Goal: Task Accomplishment & Management: Use online tool/utility

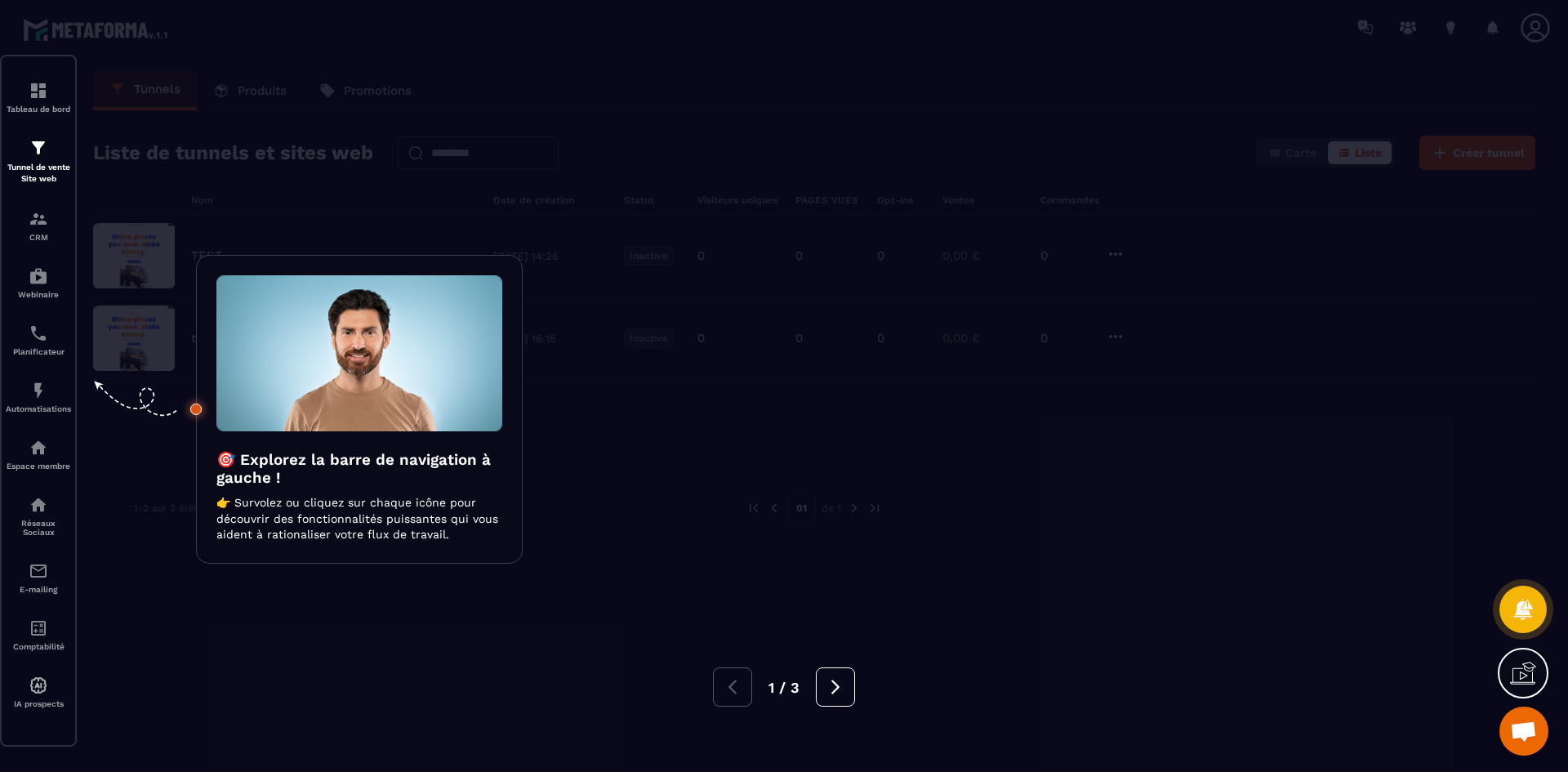
click at [1029, 416] on div at bounding box center [784, 386] width 1568 height 772
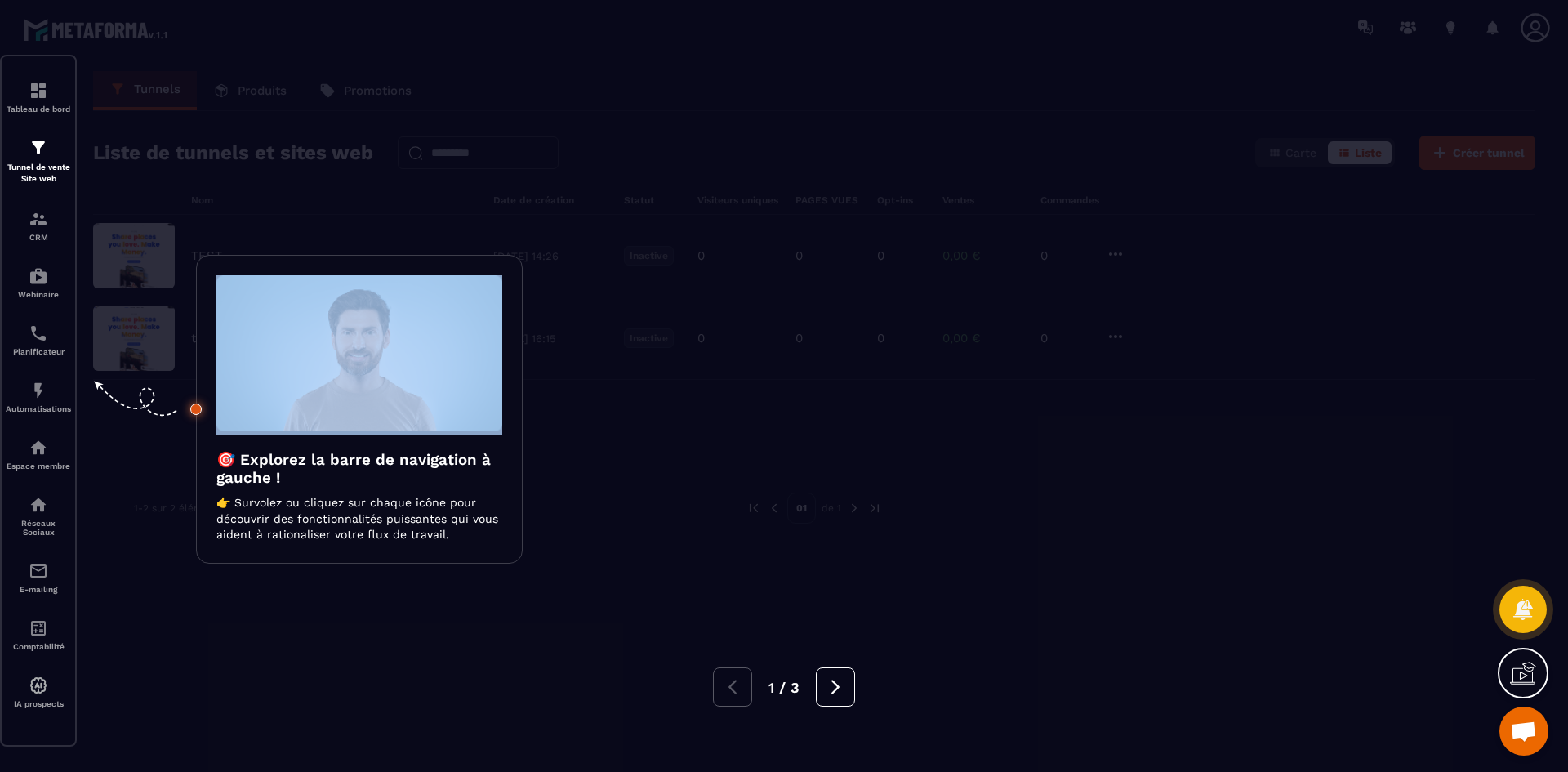
click at [1029, 416] on div at bounding box center [784, 386] width 1568 height 772
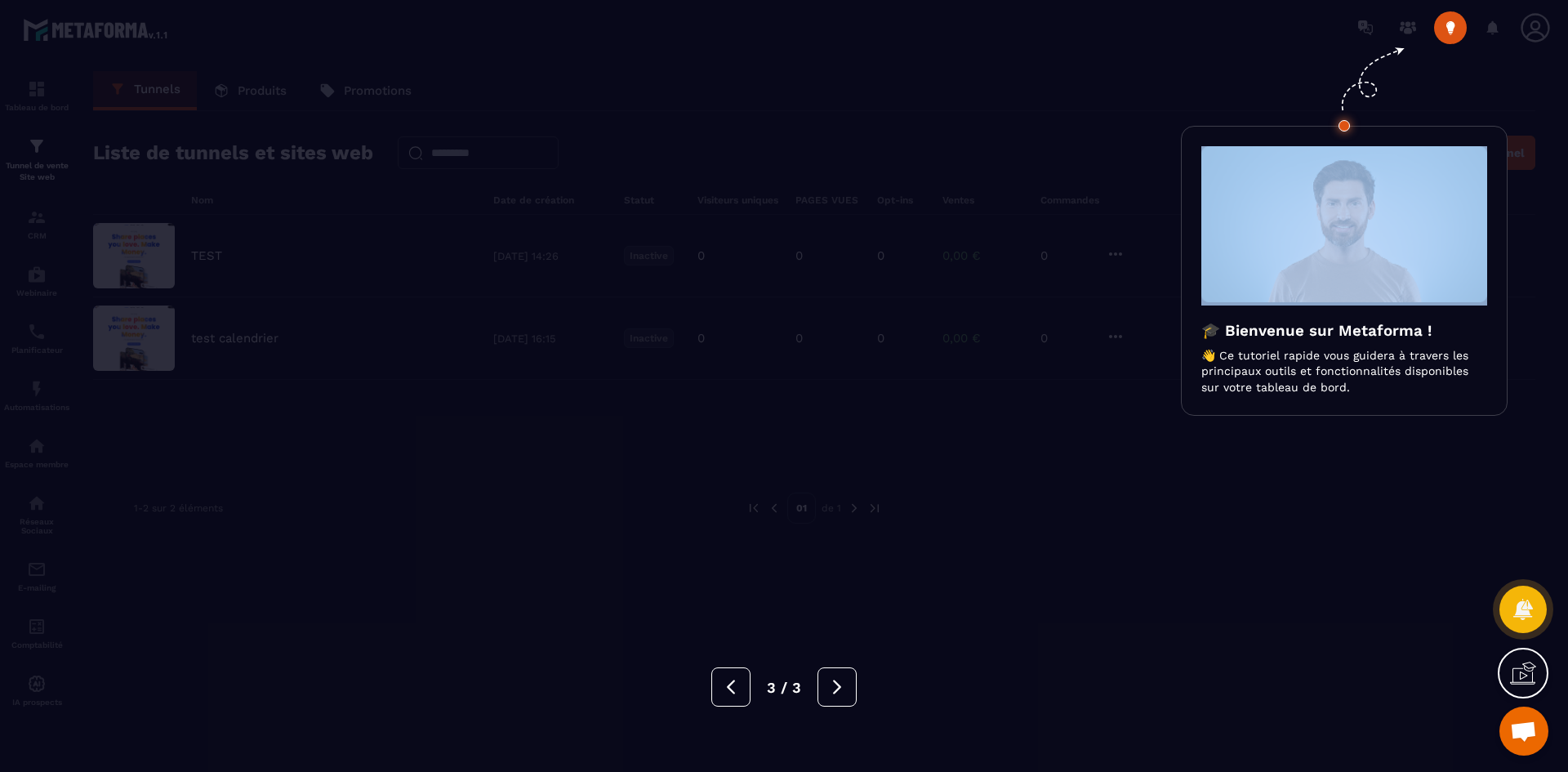
click at [1029, 416] on div at bounding box center [784, 386] width 1568 height 772
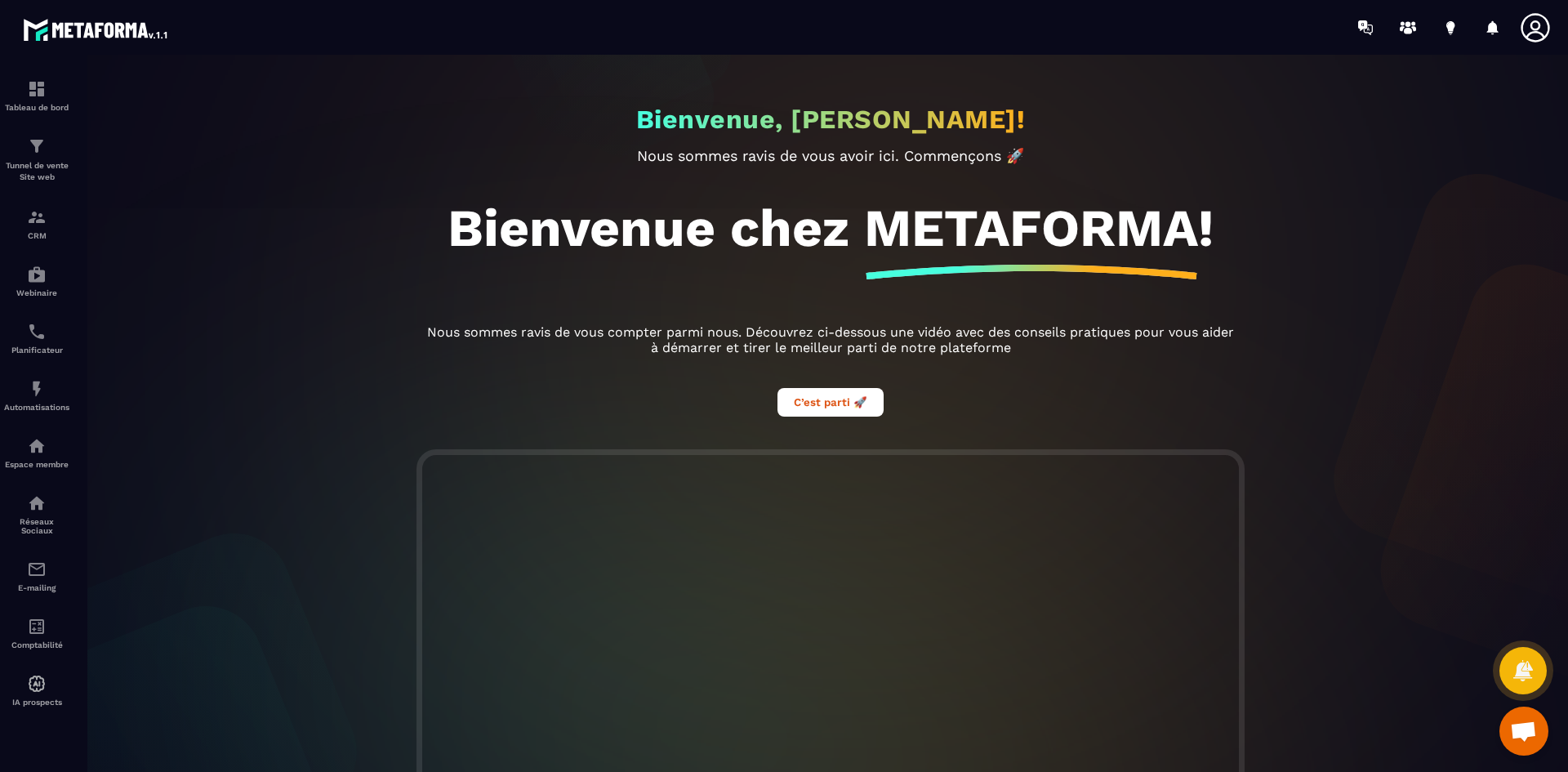
click at [1531, 745] on span "Ouvrir le chat" at bounding box center [1523, 730] width 49 height 49
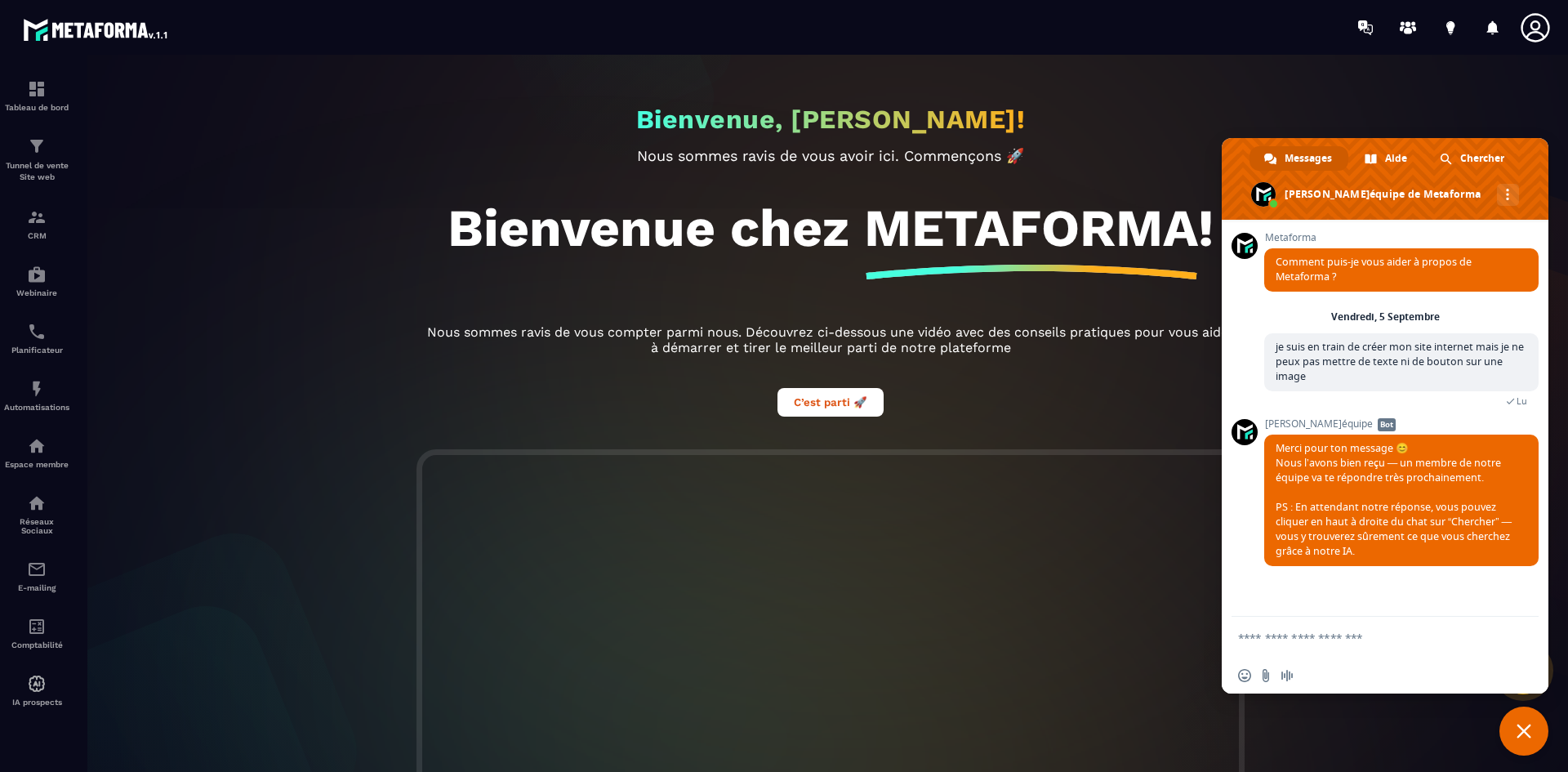
click at [1131, 417] on div "Bienvenue, [PERSON_NAME]! Nous sommes ravis de vous avoir ici. Commençons 🚀 Bie…" at bounding box center [830, 252] width 849 height 394
click at [1523, 110] on div "Bienvenue, [PERSON_NAME]! Nous sommes ravis de vous avoir ici. Commençons 🚀 Bie…" at bounding box center [830, 413] width 1508 height 717
click at [1513, 728] on span "Fermer le chat" at bounding box center [1523, 730] width 49 height 49
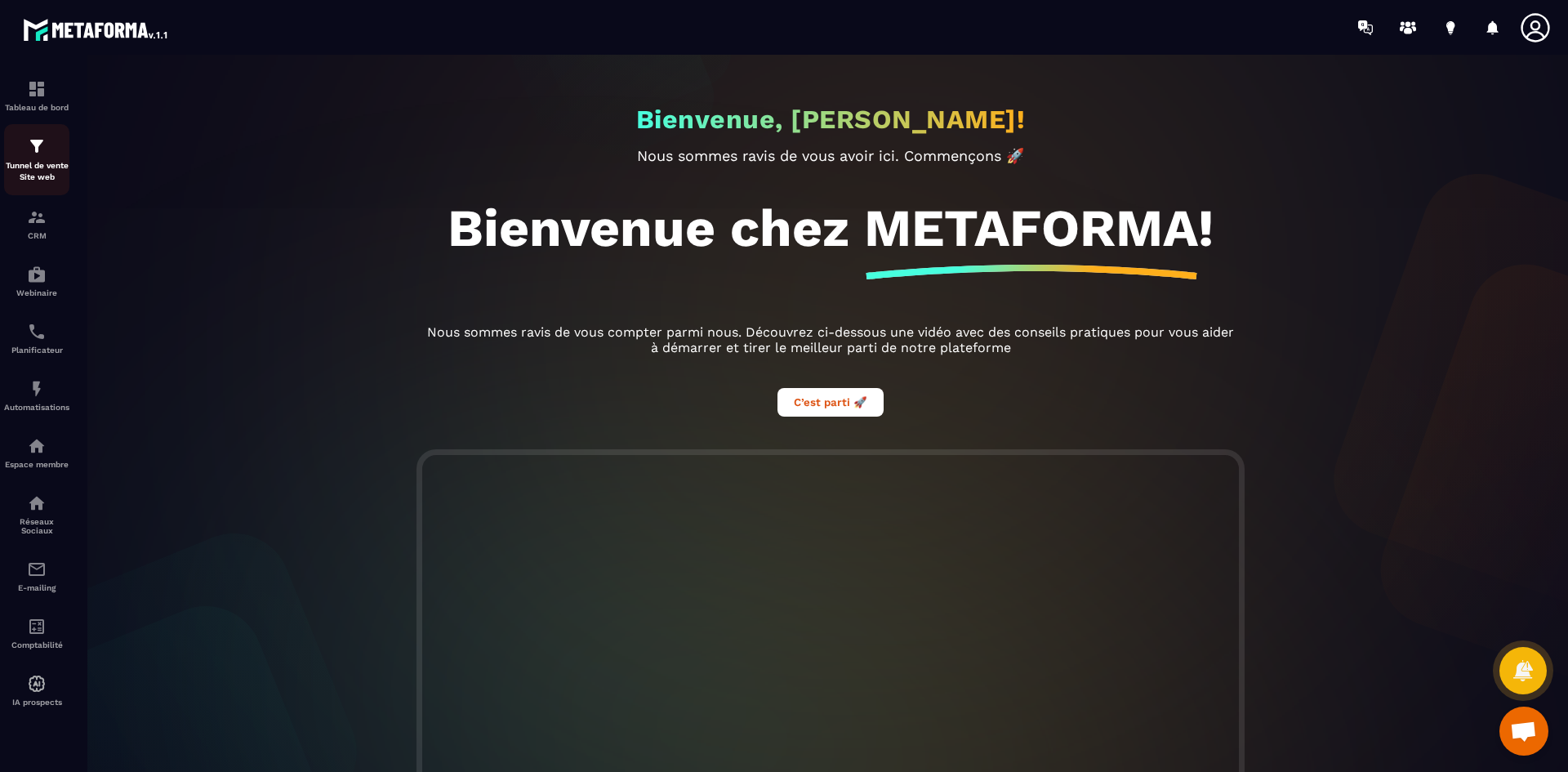
click at [42, 153] on img at bounding box center [36, 146] width 19 height 19
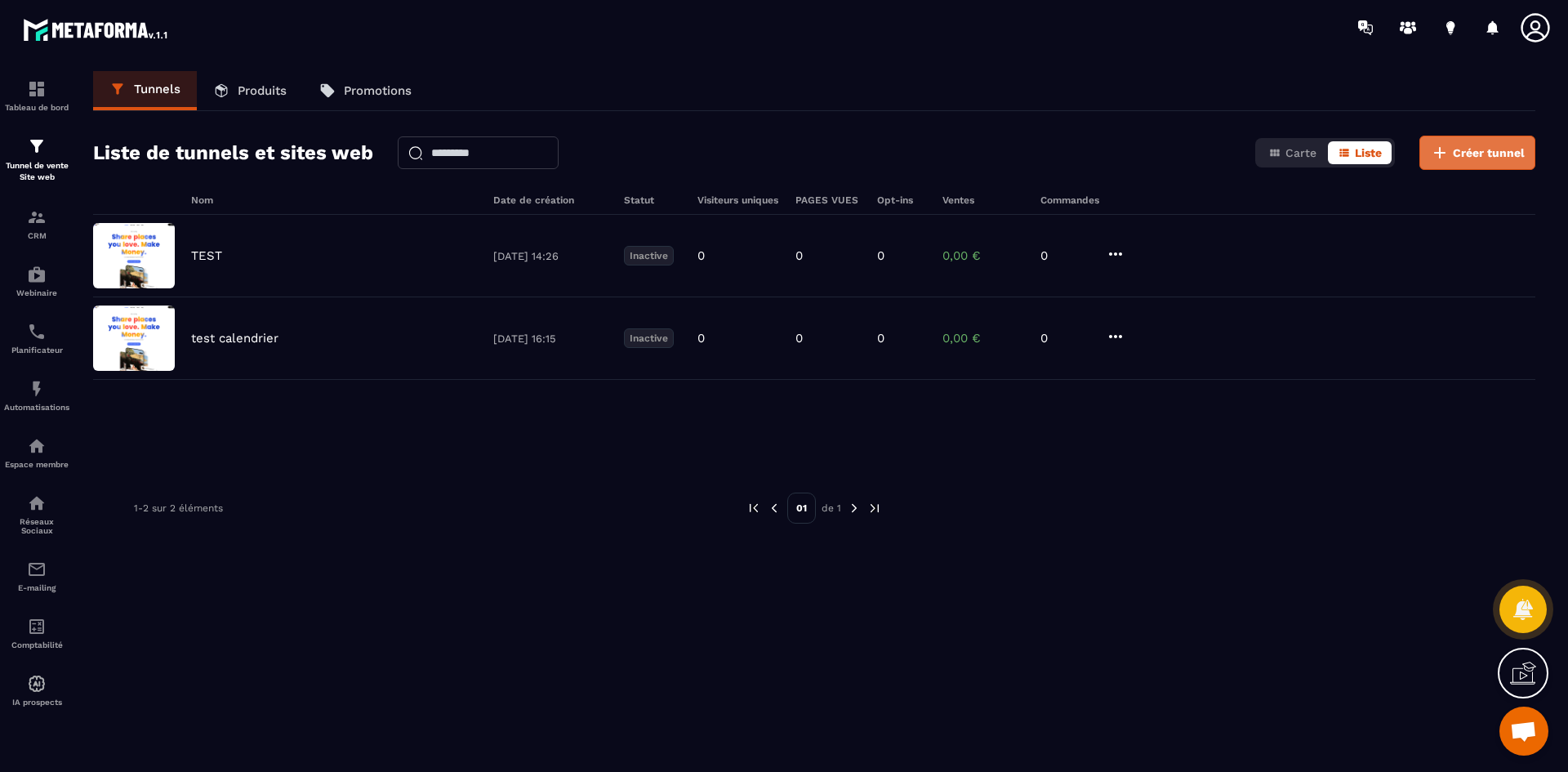
click at [1495, 162] on button "Créer tunnel" at bounding box center [1477, 152] width 116 height 34
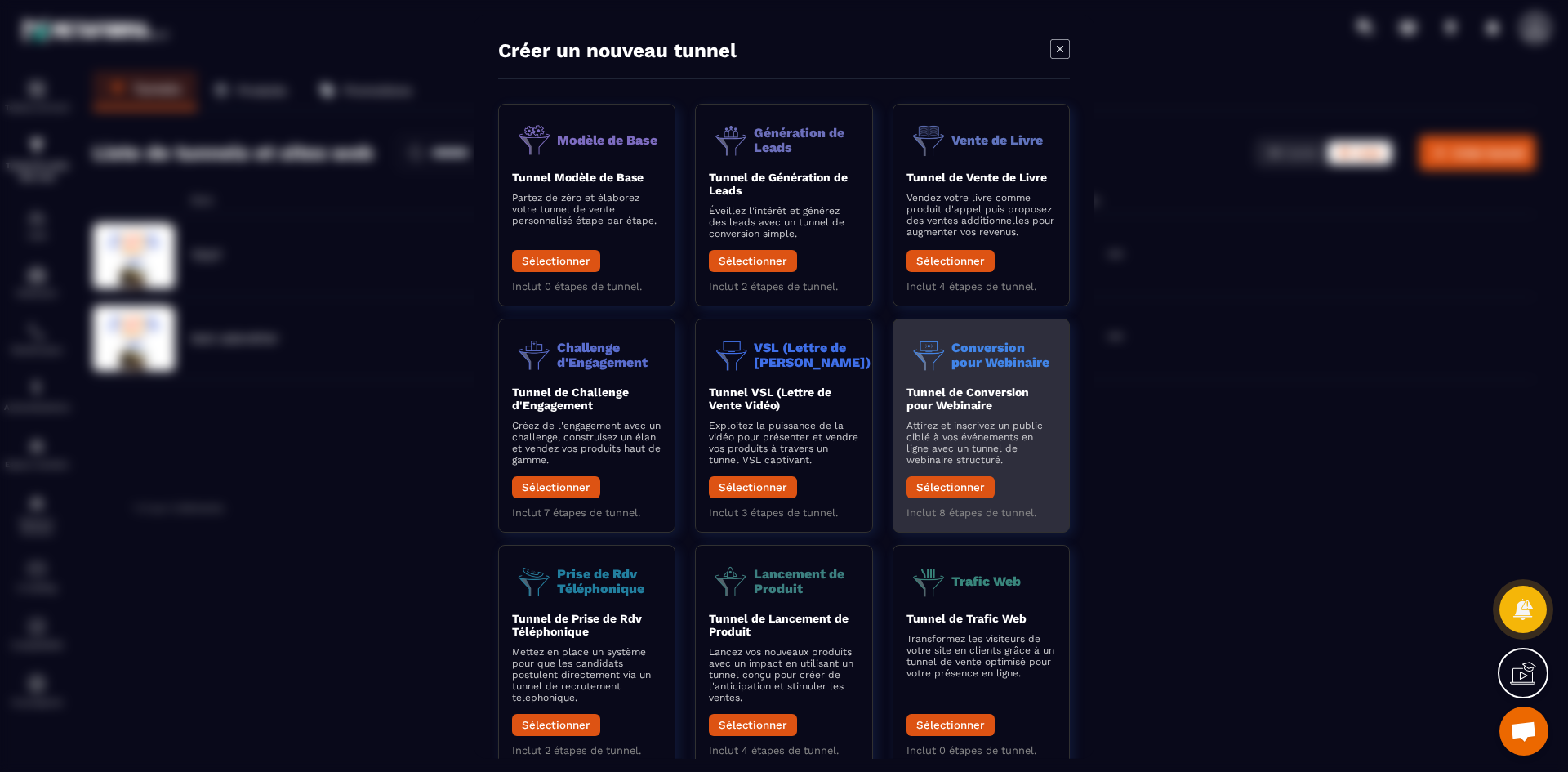
click at [945, 377] on img "Modal window" at bounding box center [929, 354] width 45 height 45
click at [962, 478] on button "Sélectionner" at bounding box center [951, 485] width 88 height 22
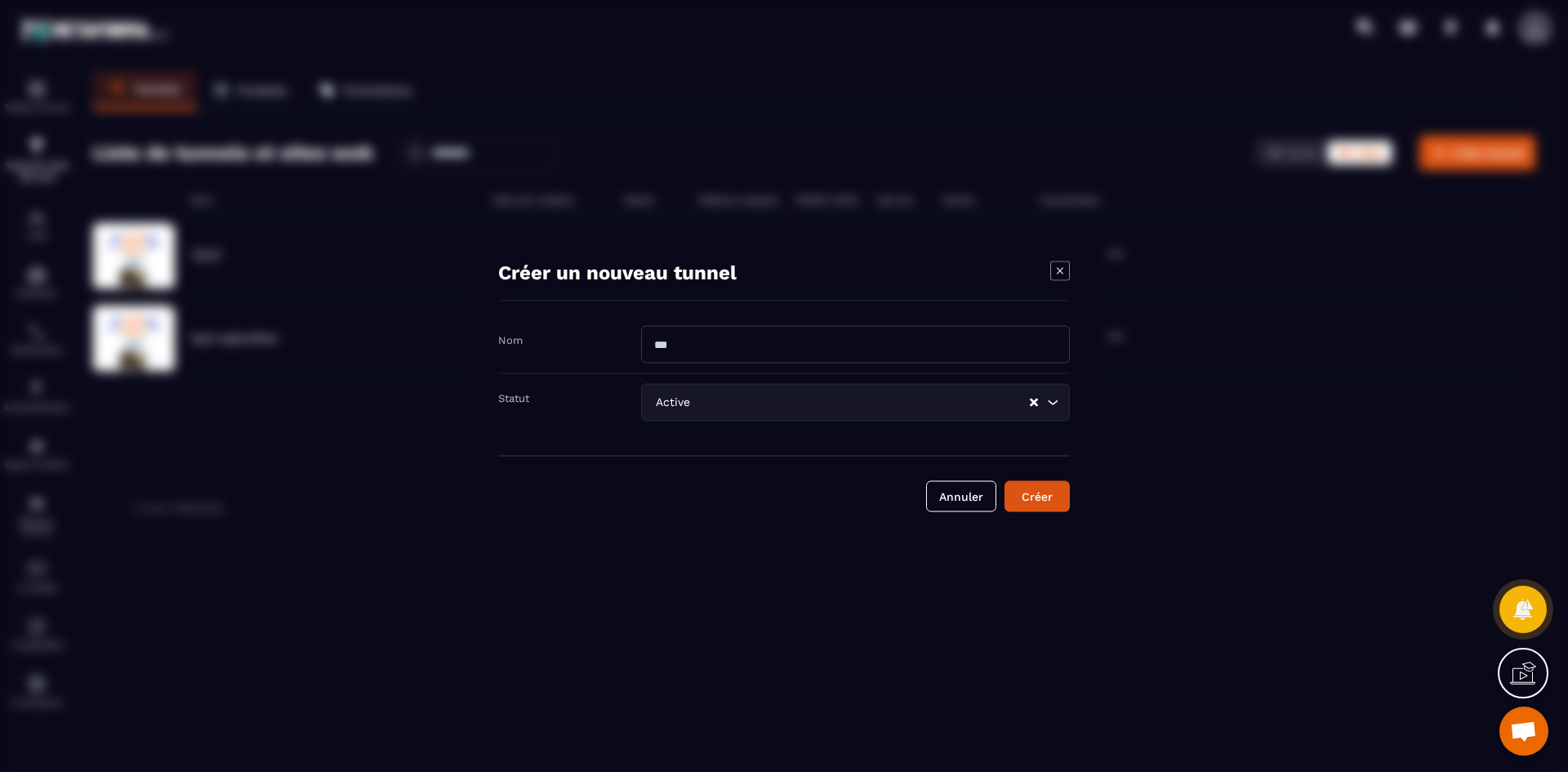
click at [814, 343] on input "Modal window" at bounding box center [855, 344] width 429 height 37
type input "*****"
click at [1019, 403] on input "Search for option" at bounding box center [860, 401] width 335 height 18
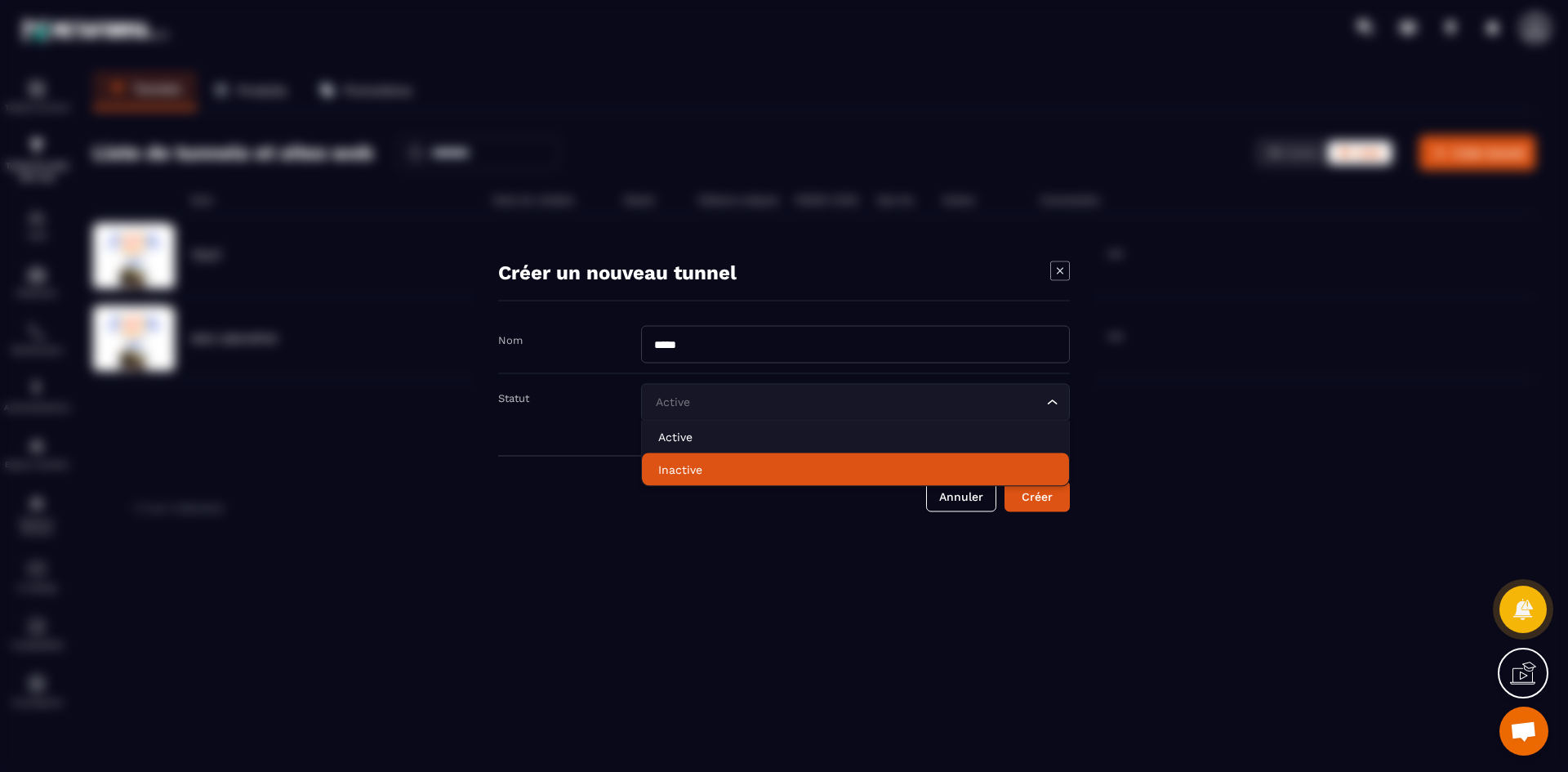
click at [853, 455] on li "Inactive" at bounding box center [855, 469] width 427 height 33
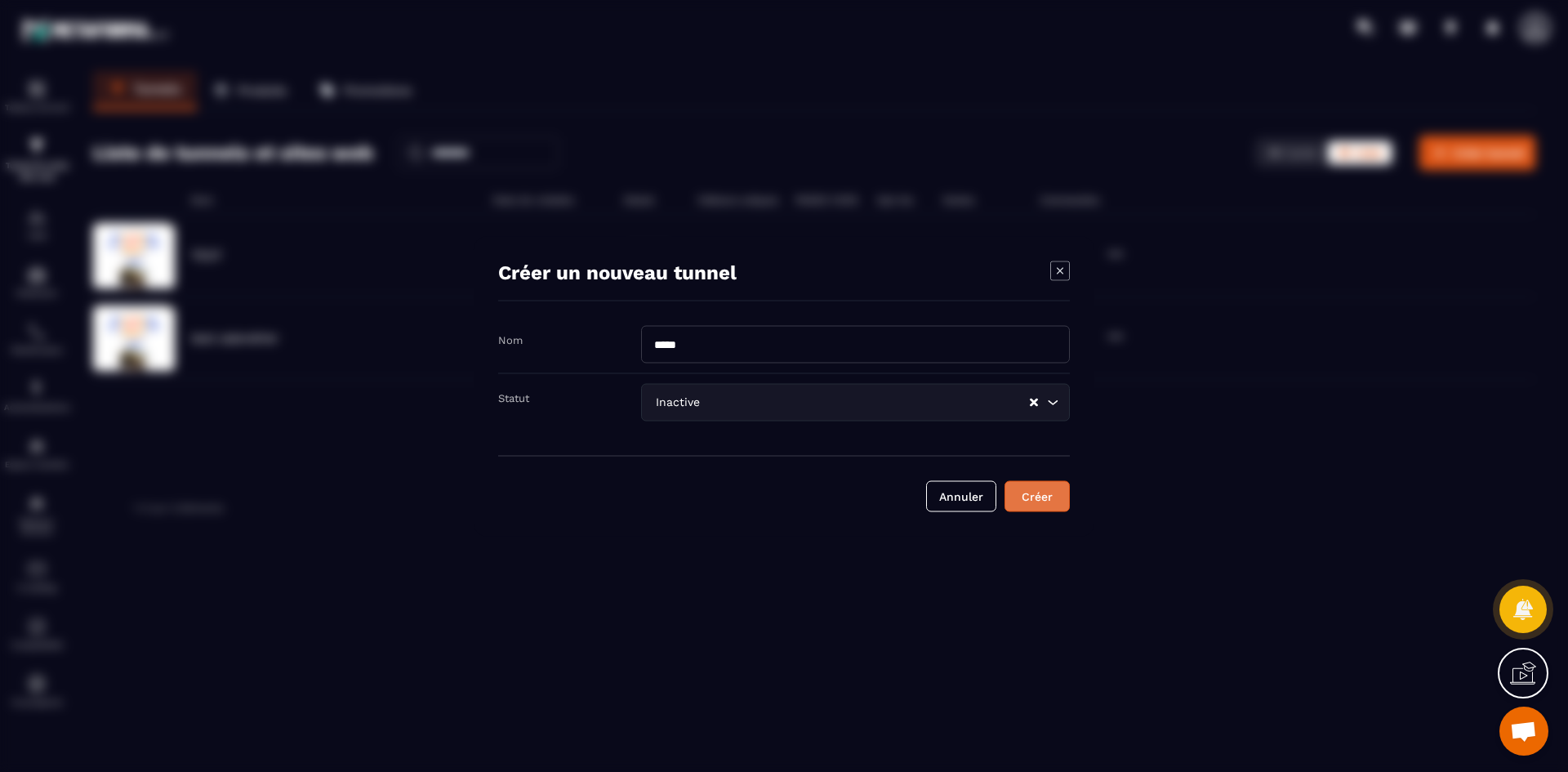
click at [1019, 506] on button "Créer" at bounding box center [1037, 495] width 65 height 31
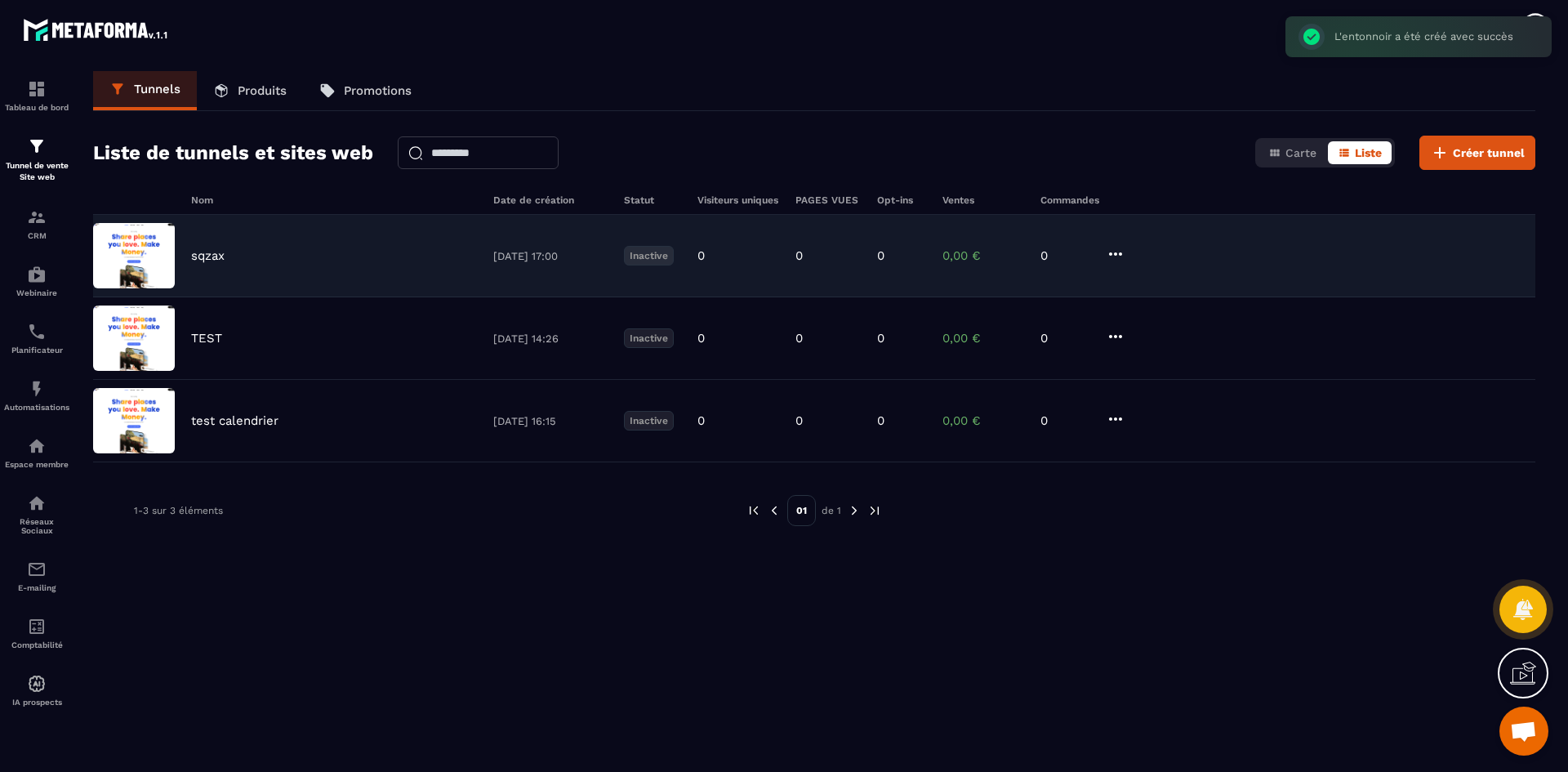
click at [139, 262] on img at bounding box center [134, 256] width 81 height 65
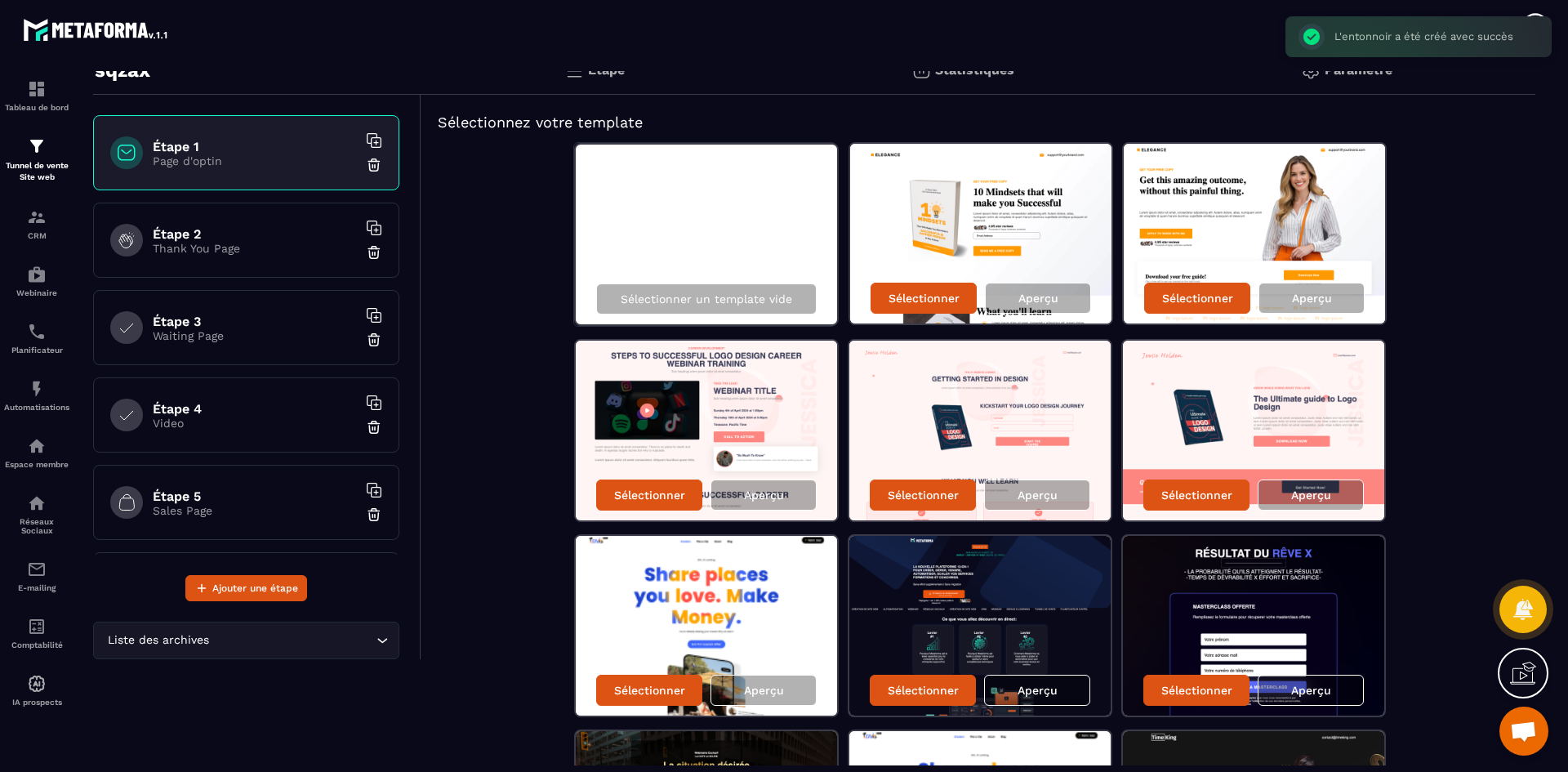
scroll to position [164, 0]
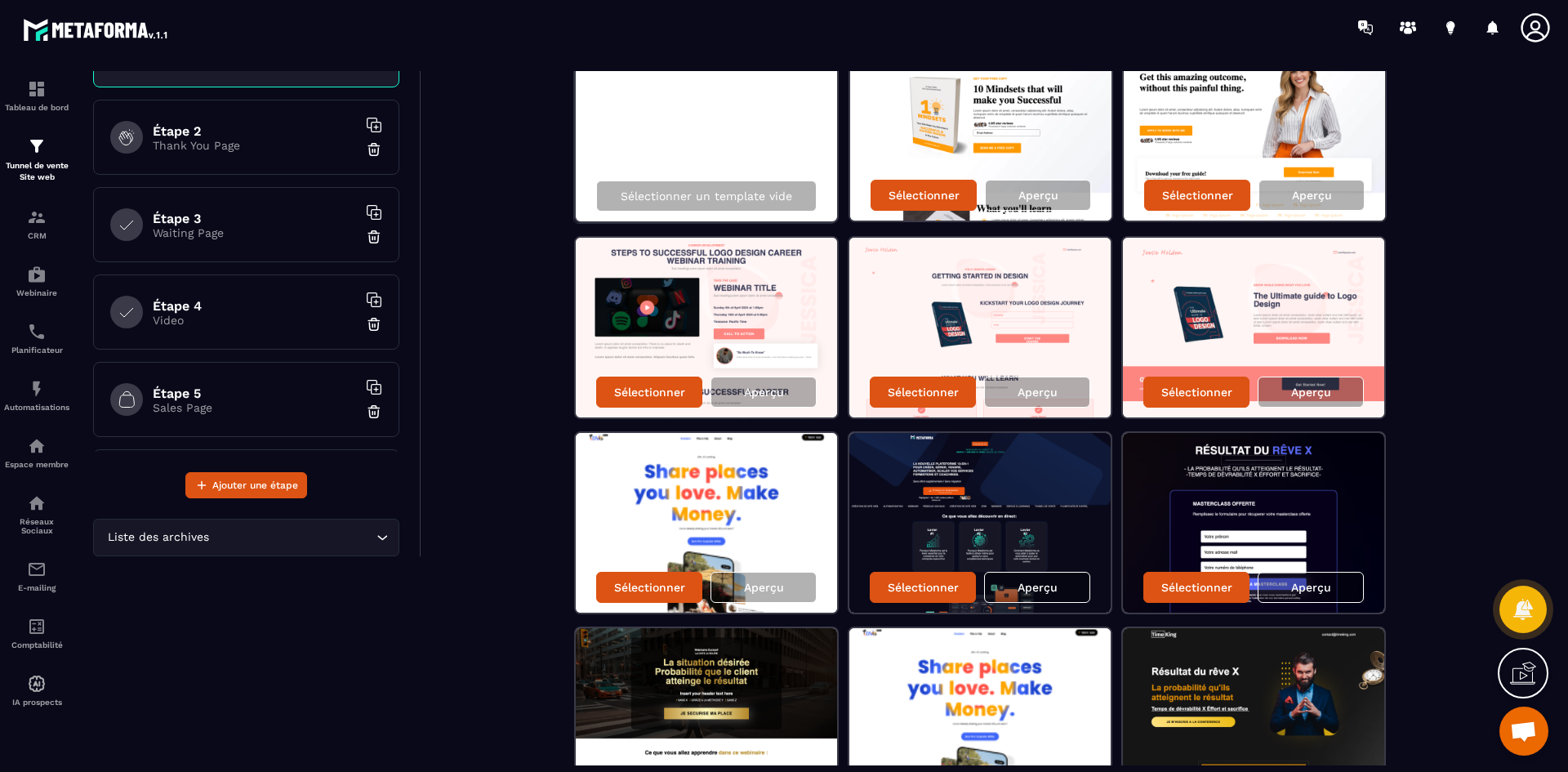
click at [215, 159] on div "Étape 2 Thank You Page" at bounding box center [246, 137] width 306 height 75
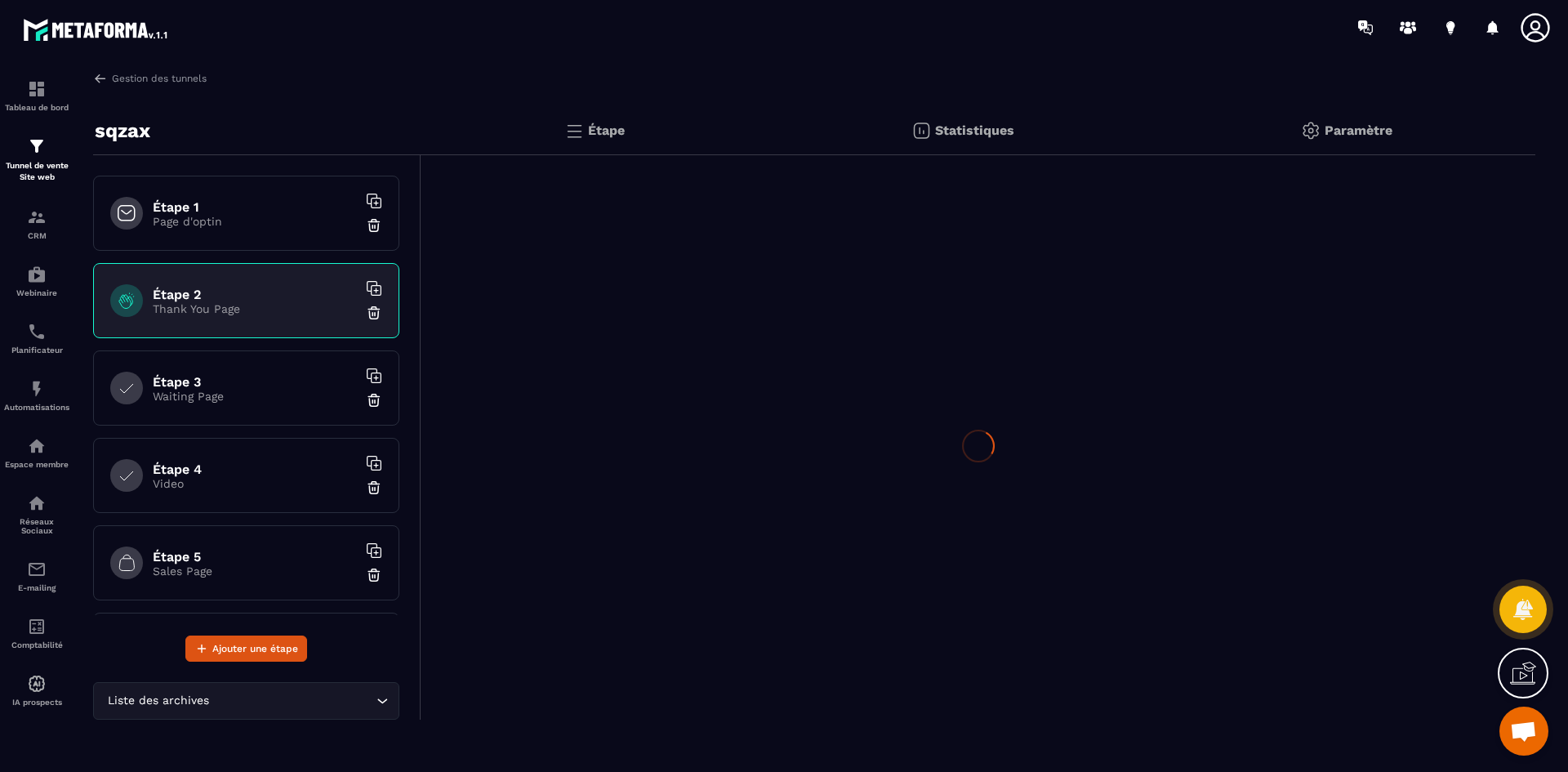
scroll to position [0, 0]
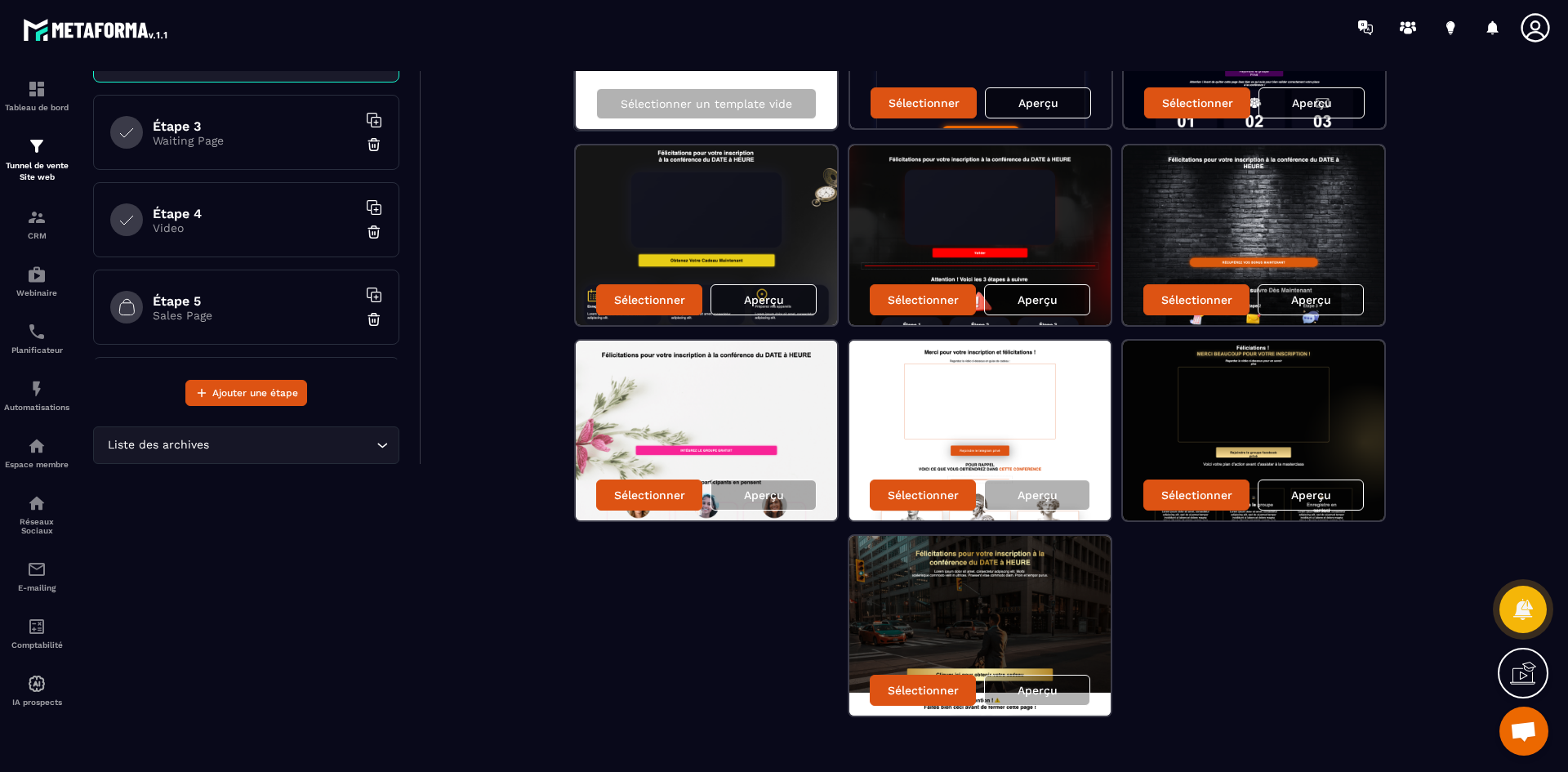
scroll to position [272, 0]
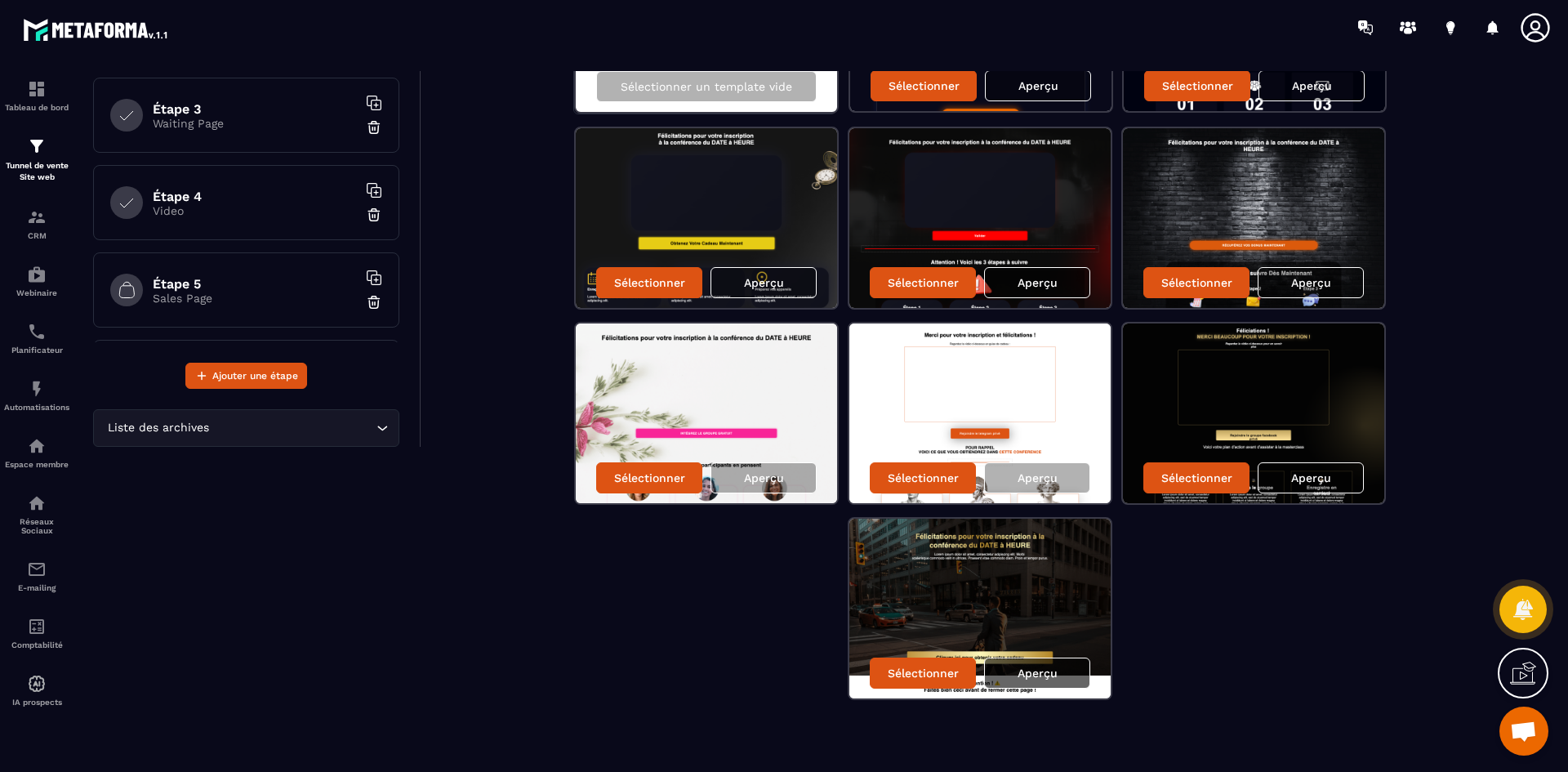
click at [1005, 668] on div "Aperçu" at bounding box center [1037, 672] width 106 height 31
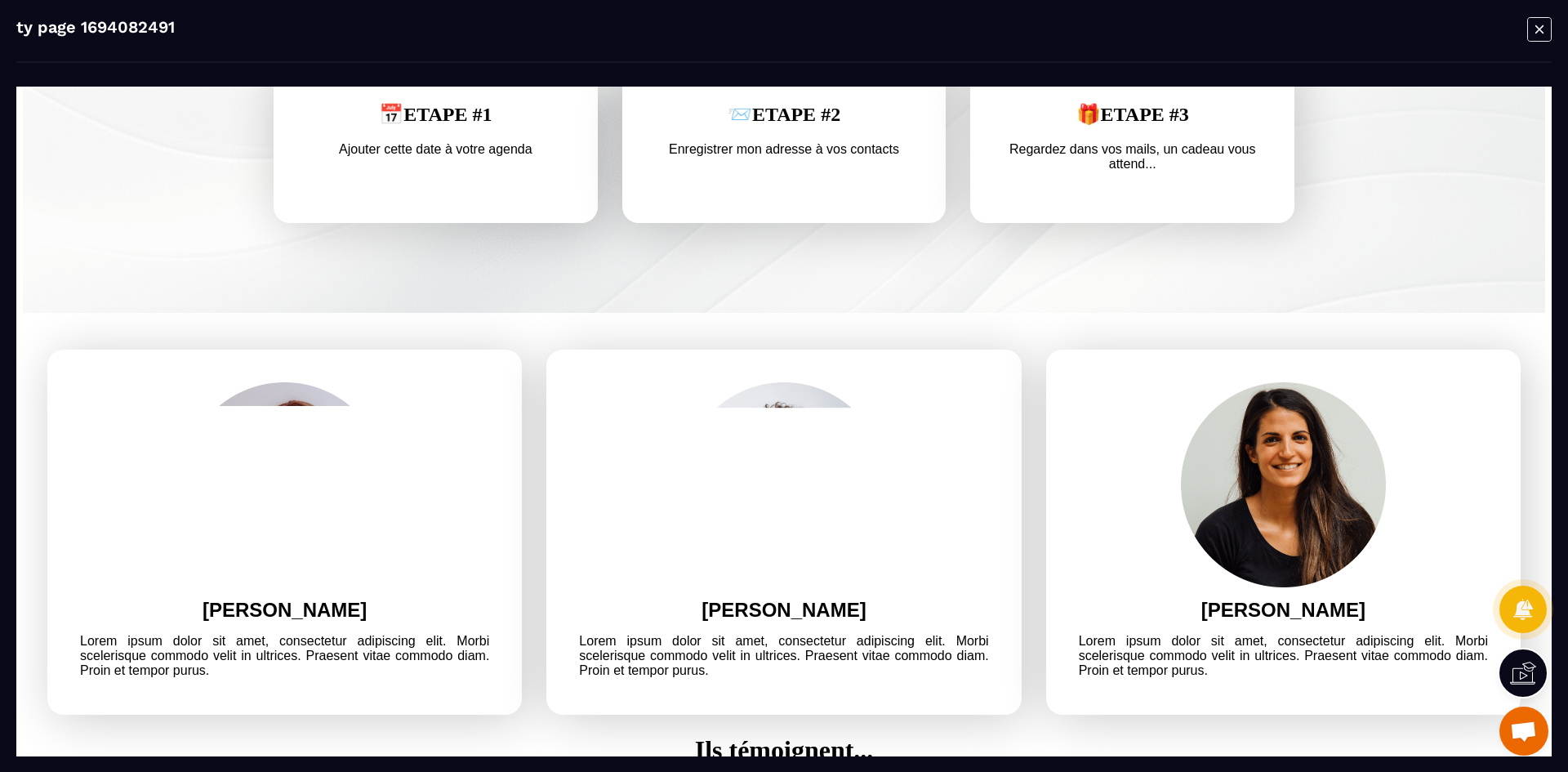
scroll to position [898, 0]
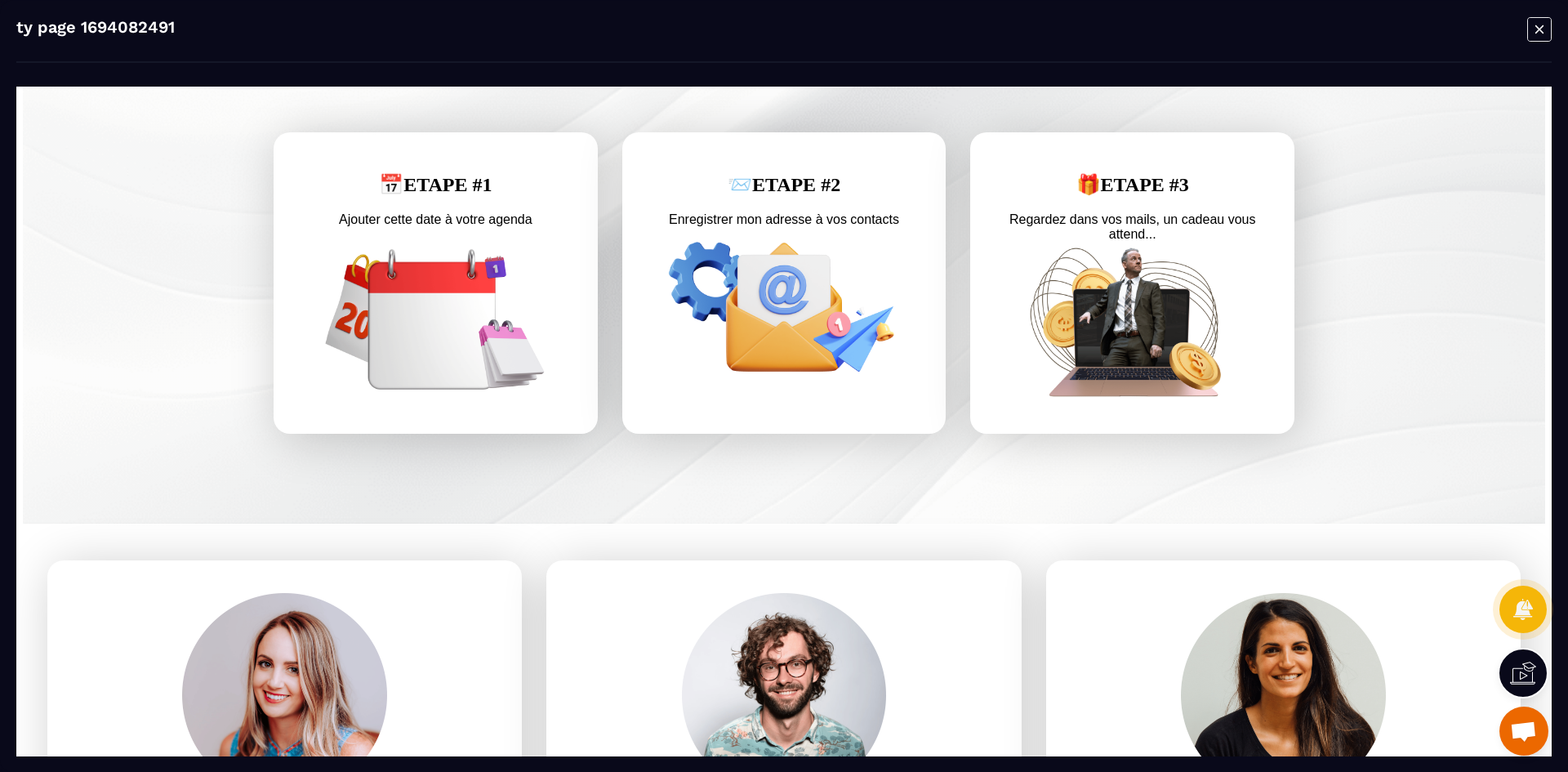
click at [803, 231] on text "Enregistrer mon adresse à vos contacts" at bounding box center [784, 219] width 259 height 23
click at [764, 325] on img at bounding box center [784, 307] width 259 height 152
click at [769, 275] on div "📨ETAPE #2 Enregistrer mon adresse à vos contacts" at bounding box center [784, 283] width 325 height 302
click at [789, 341] on img at bounding box center [784, 307] width 259 height 152
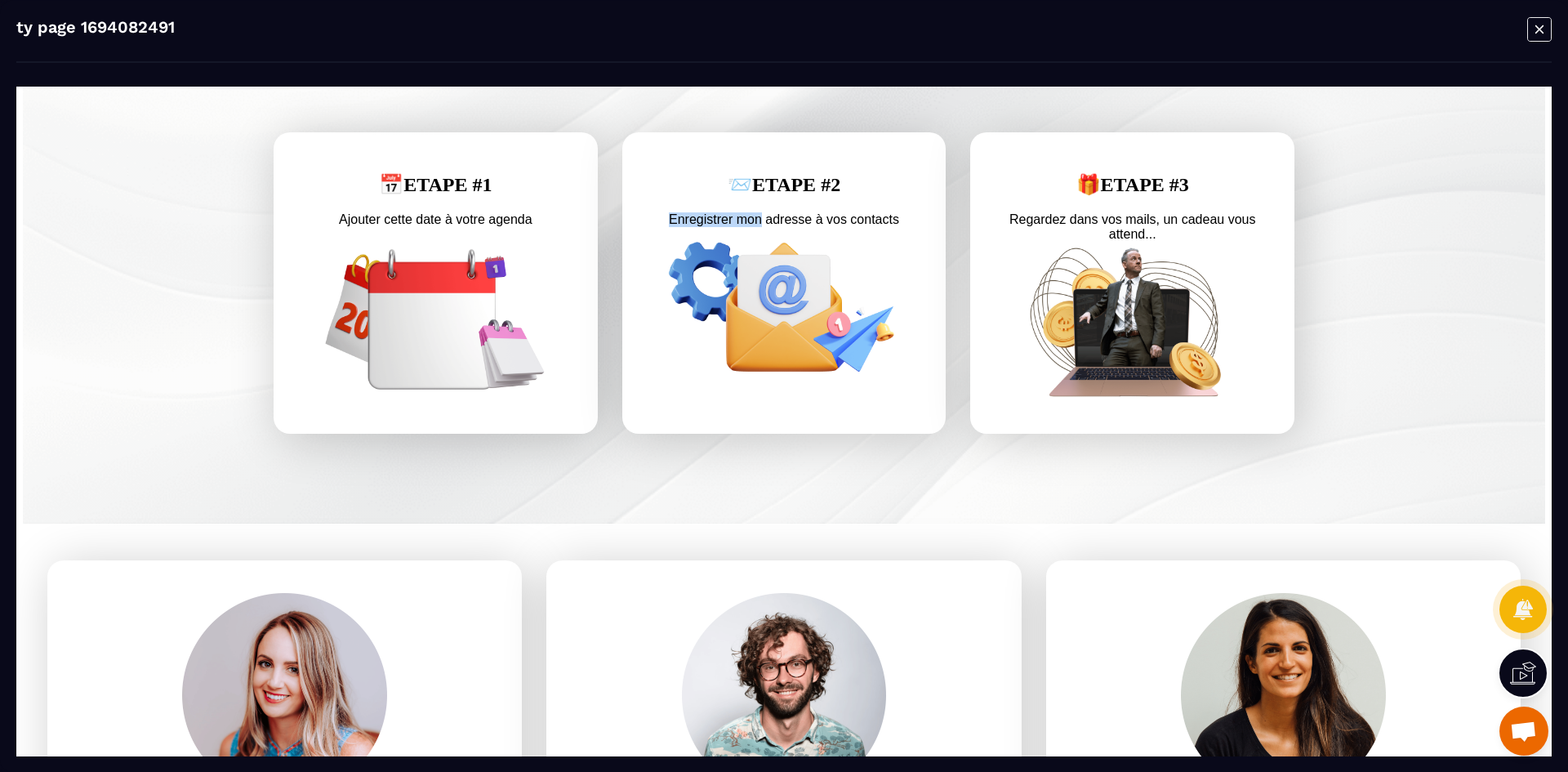
click at [1078, 370] on img at bounding box center [1132, 322] width 259 height 152
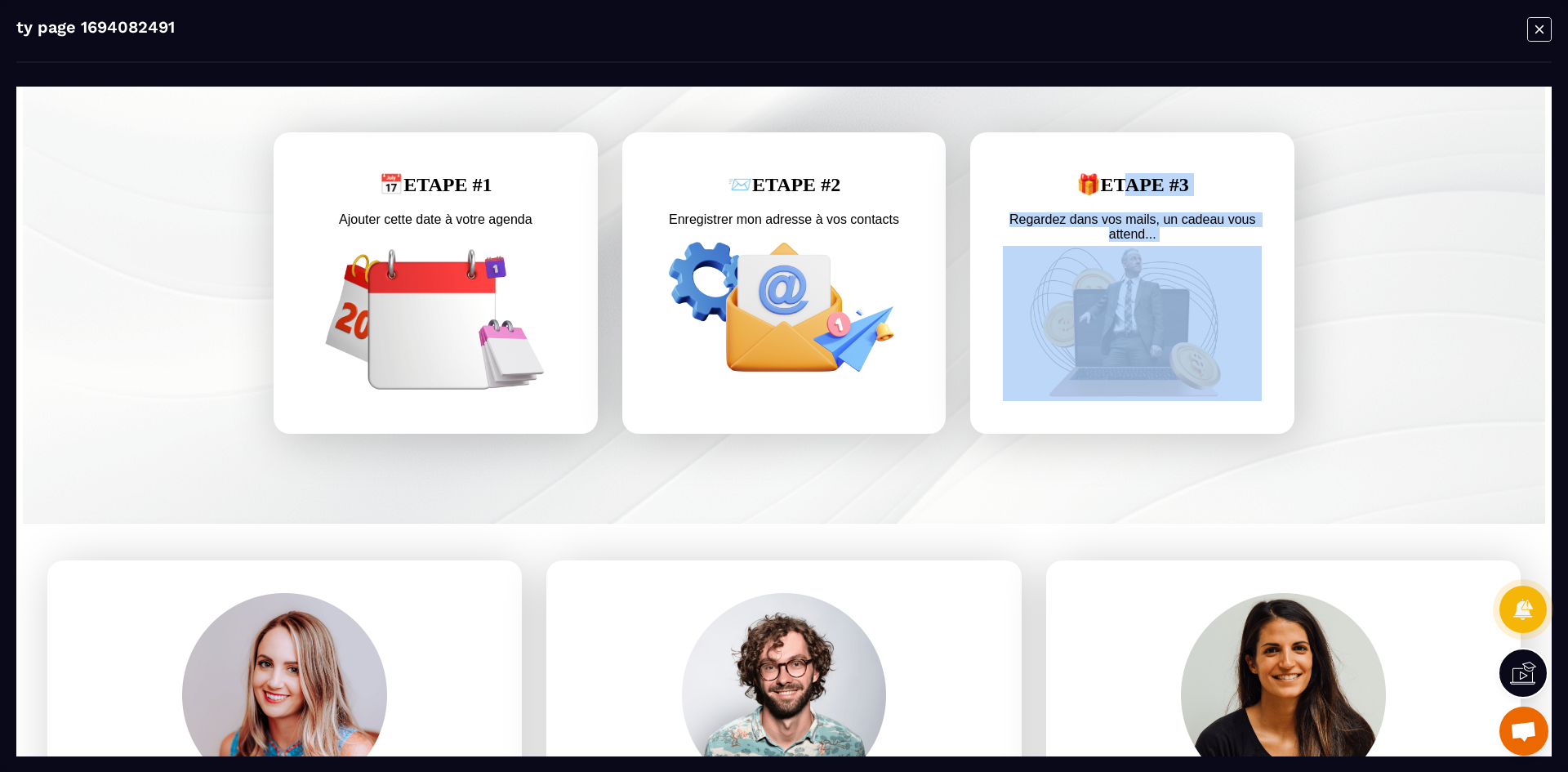
drag, startPoint x: 1116, startPoint y: 210, endPoint x: 1146, endPoint y: 264, distance: 61.8
click at [1146, 264] on div "🎁ETAPE #3 Regardez dans vos mails, un cadeau vous attend..." at bounding box center [1132, 283] width 325 height 302
click at [1146, 241] on text "Regardez dans vos mails, un cadeau vous attend..." at bounding box center [1132, 226] width 259 height 37
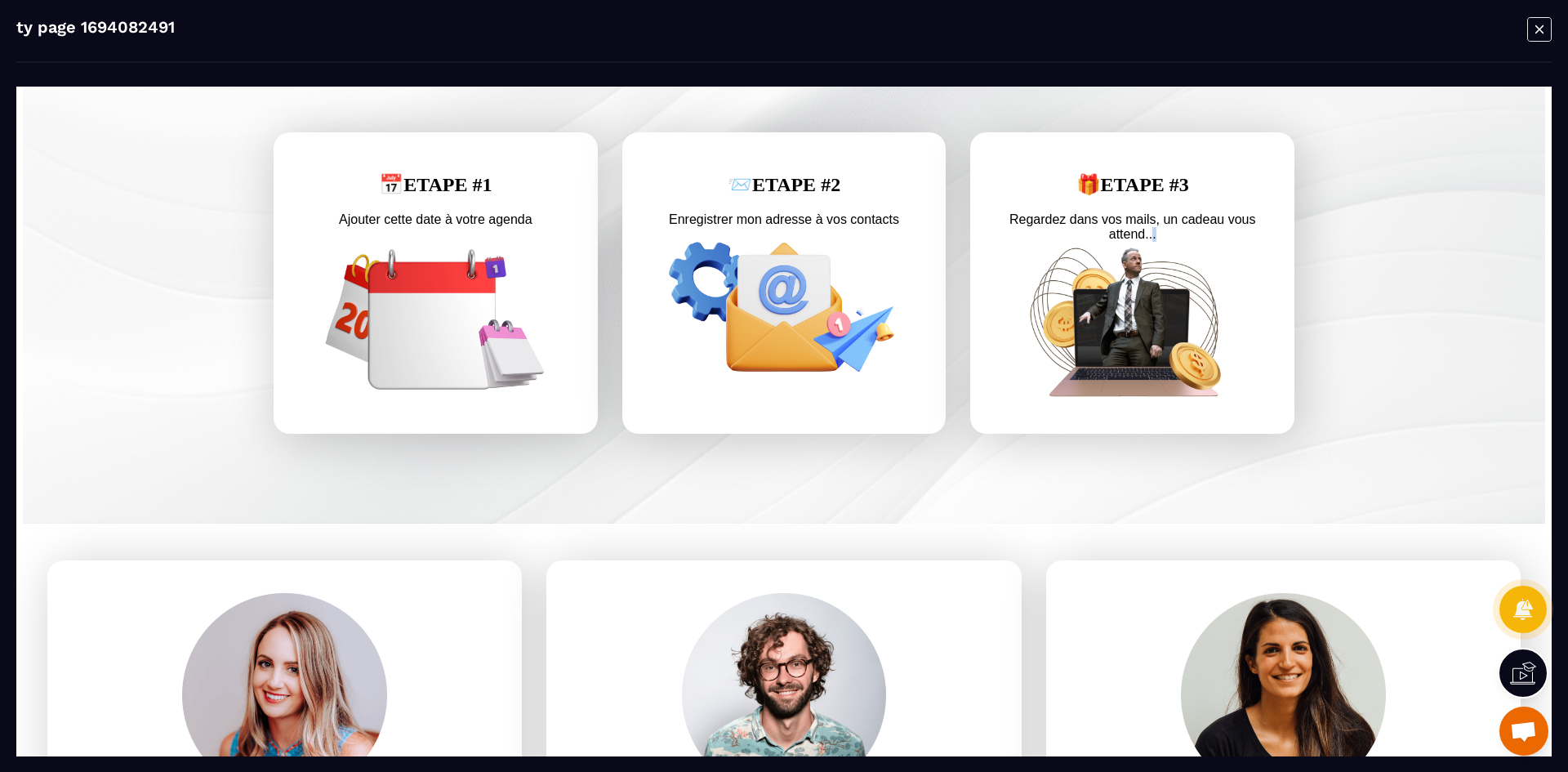
drag, startPoint x: 1163, startPoint y: 241, endPoint x: 1143, endPoint y: 252, distance: 22.8
click at [1143, 246] on text "Regardez dans vos mails, un cadeau vous attend..." at bounding box center [1132, 226] width 259 height 37
drag, startPoint x: 1161, startPoint y: 357, endPoint x: 1165, endPoint y: 369, distance: 12.6
click at [1165, 369] on img at bounding box center [1132, 322] width 259 height 152
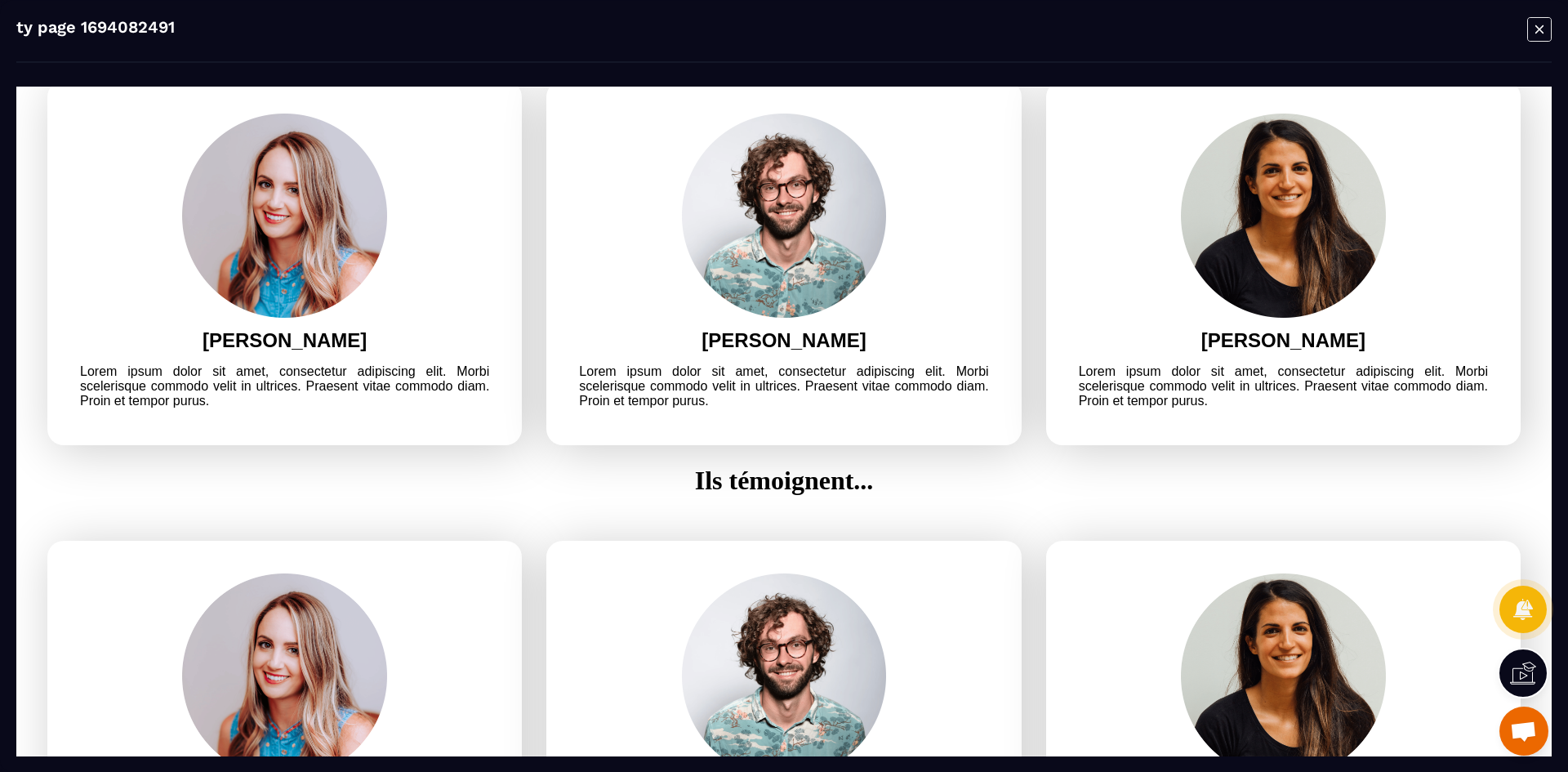
scroll to position [1388, 0]
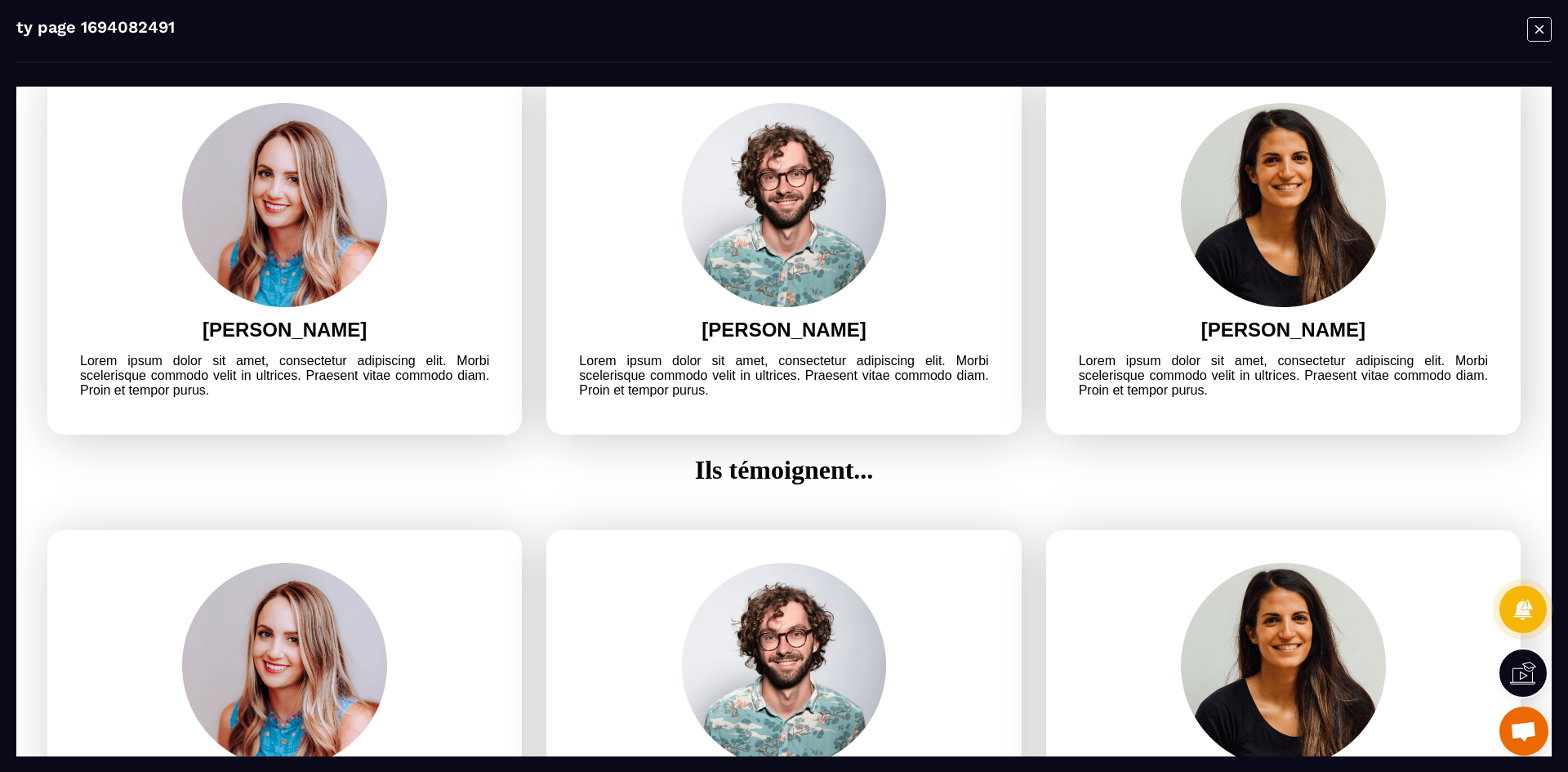
click at [823, 303] on img at bounding box center [784, 205] width 205 height 205
drag, startPoint x: 737, startPoint y: 306, endPoint x: 778, endPoint y: 395, distance: 98.0
click at [778, 399] on div "[PERSON_NAME] ipsum dolor sit amet, consectetur adipiscing elit. Morbi sceleris…" at bounding box center [784, 252] width 475 height 365
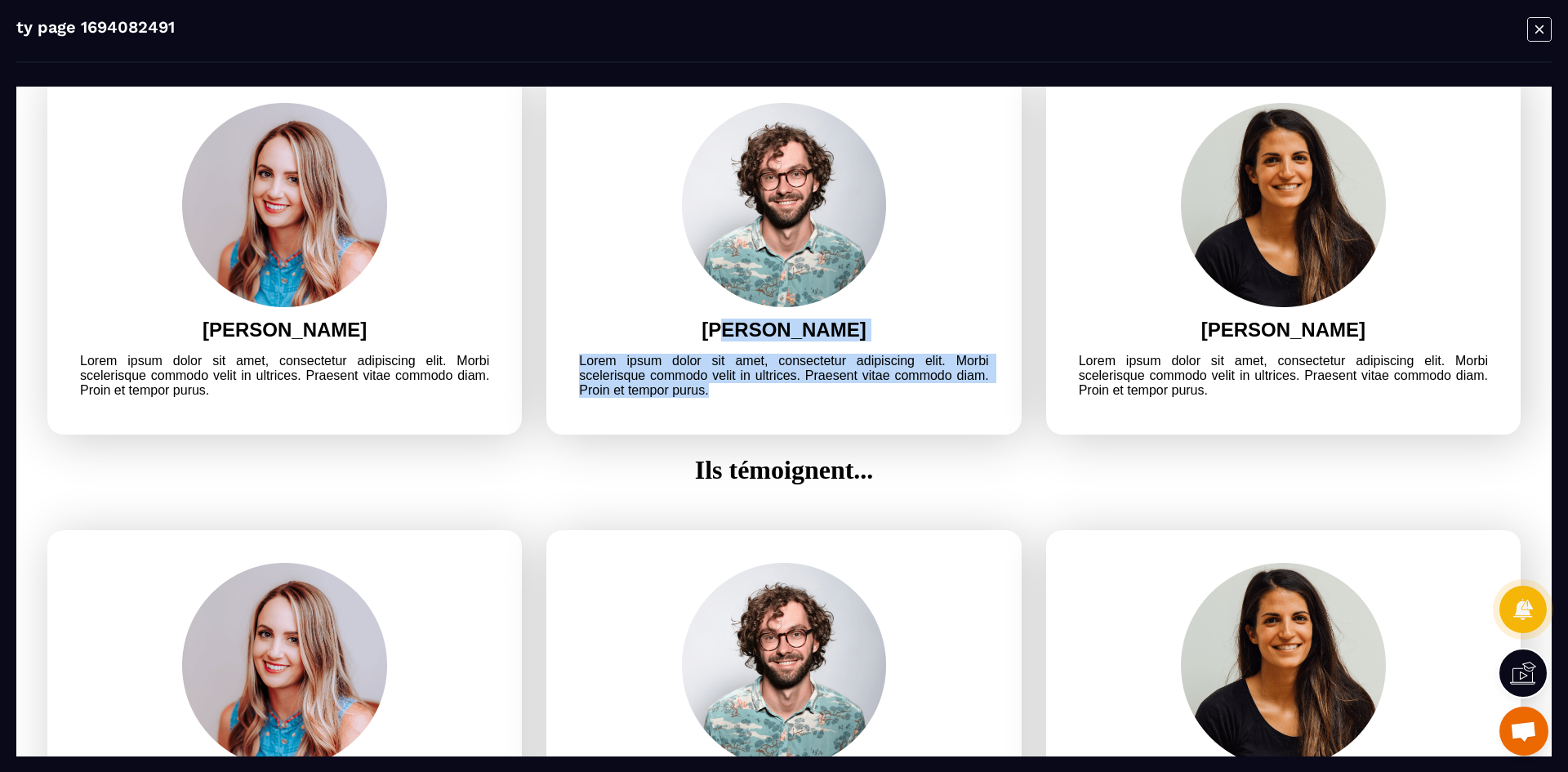
drag, startPoint x: 764, startPoint y: 359, endPoint x: 771, endPoint y: 400, distance: 41.6
click at [774, 403] on div "[PERSON_NAME] ipsum dolor sit amet, consectetur adipiscing elit. Morbi sceleris…" at bounding box center [784, 252] width 475 height 365
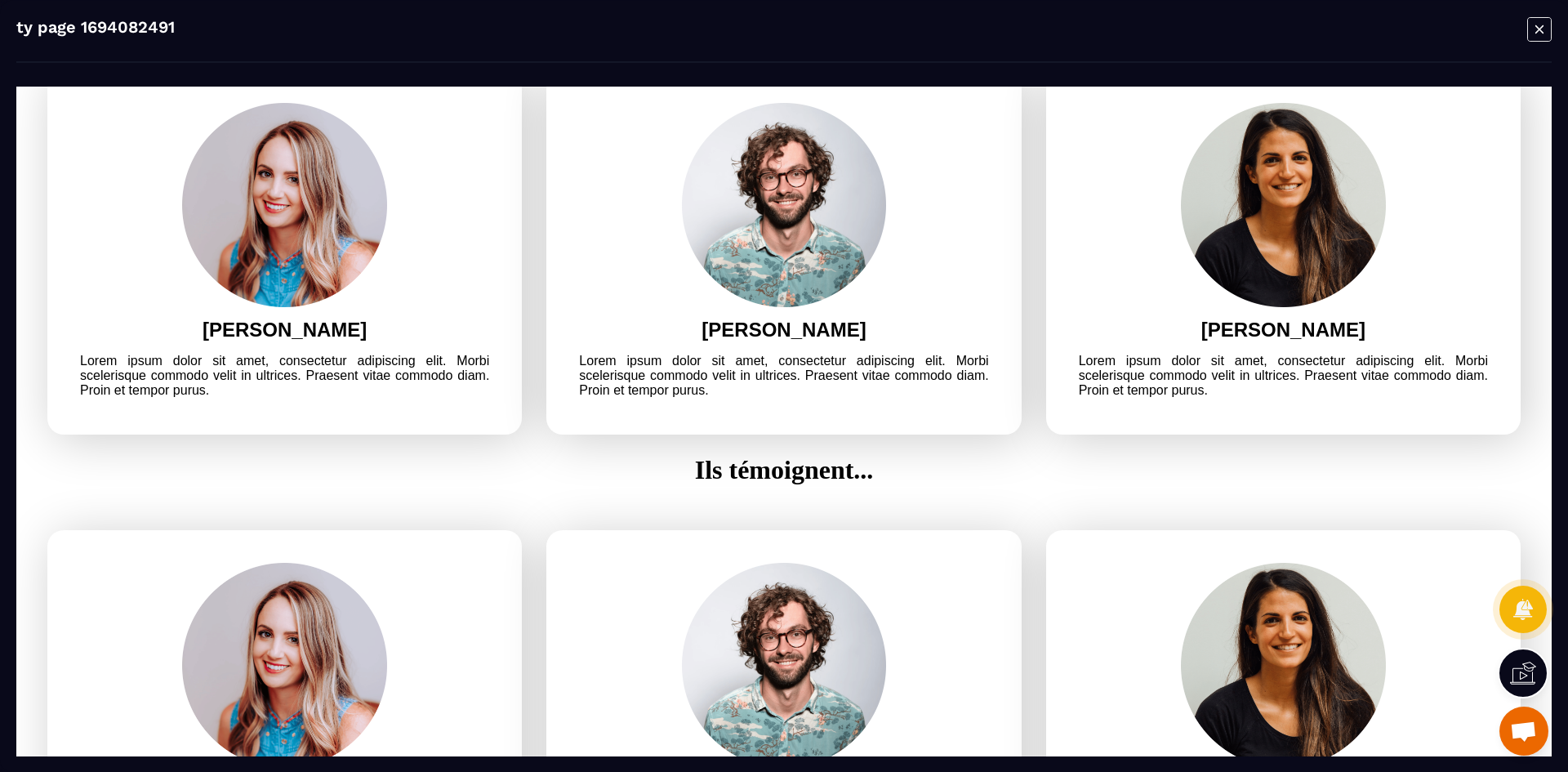
click at [771, 321] on div "[PERSON_NAME] ipsum dolor sit amet, consectetur adipiscing elit. Morbi sceleris…" at bounding box center [784, 252] width 475 height 365
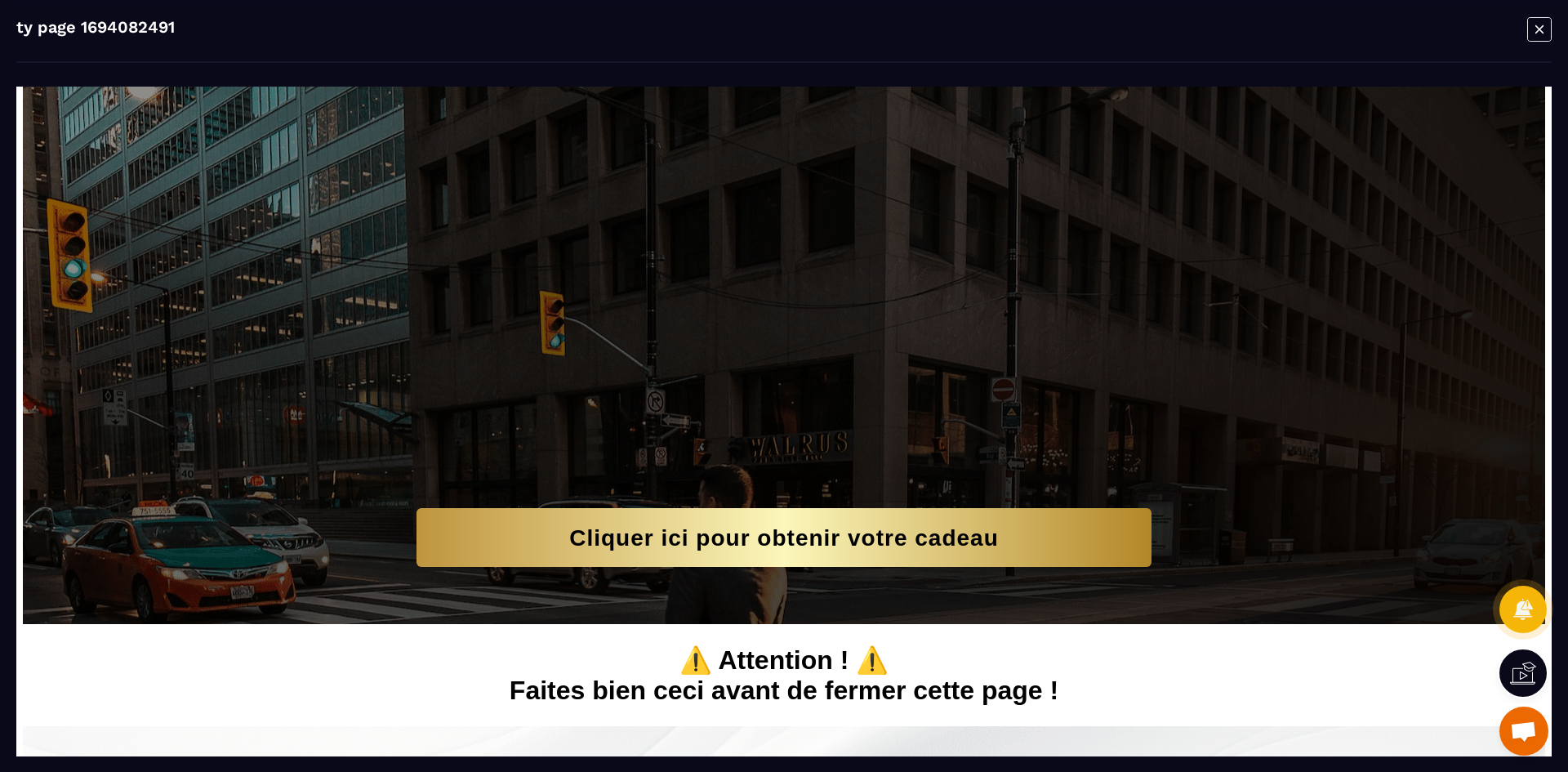
scroll to position [0, 0]
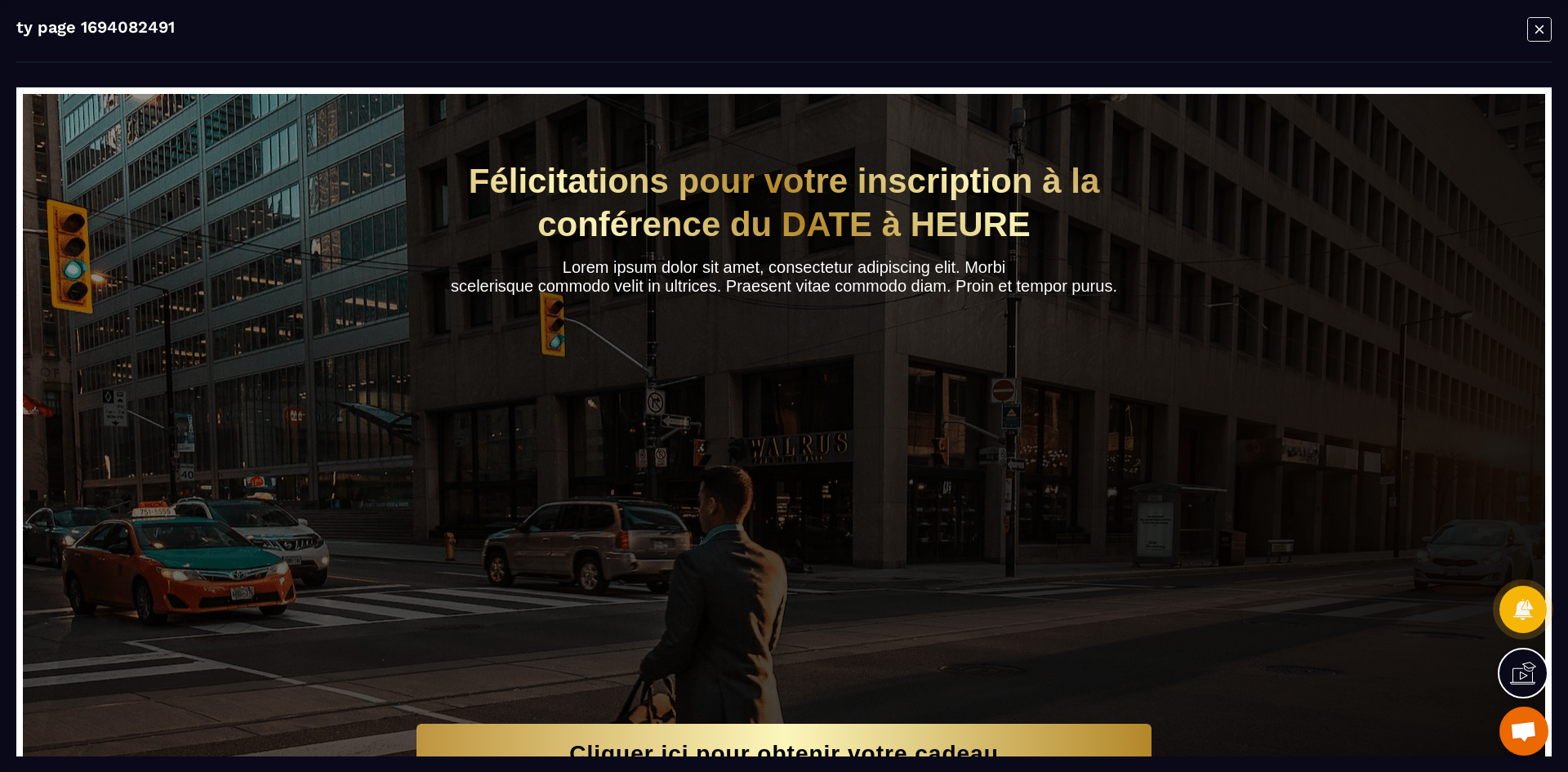
click at [1533, 29] on icon "Modal window" at bounding box center [1540, 28] width 25 height 26
